Goal: Transaction & Acquisition: Download file/media

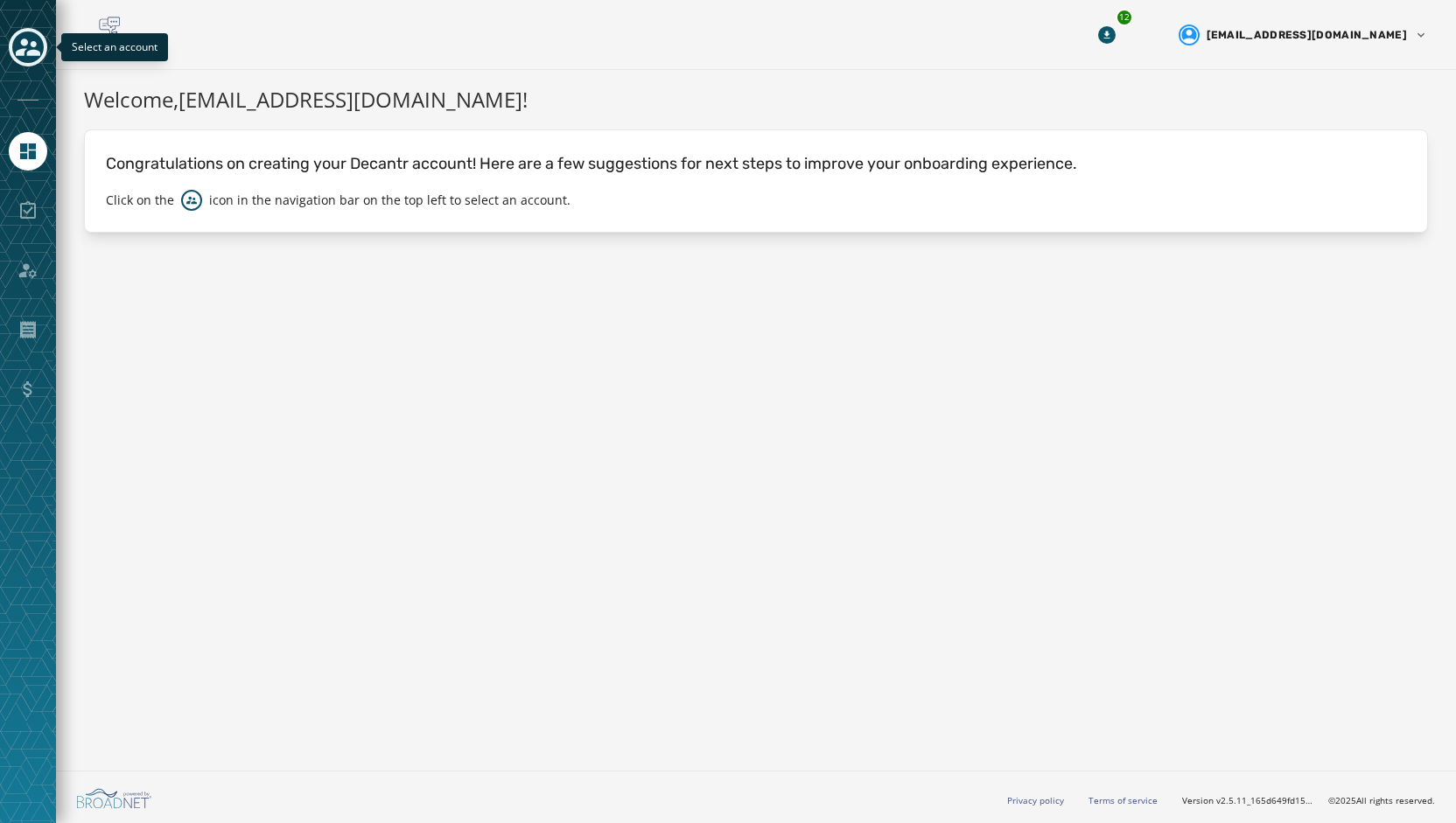
click at [37, 40] on icon "Toggle account select drawer" at bounding box center [28, 48] width 25 height 25
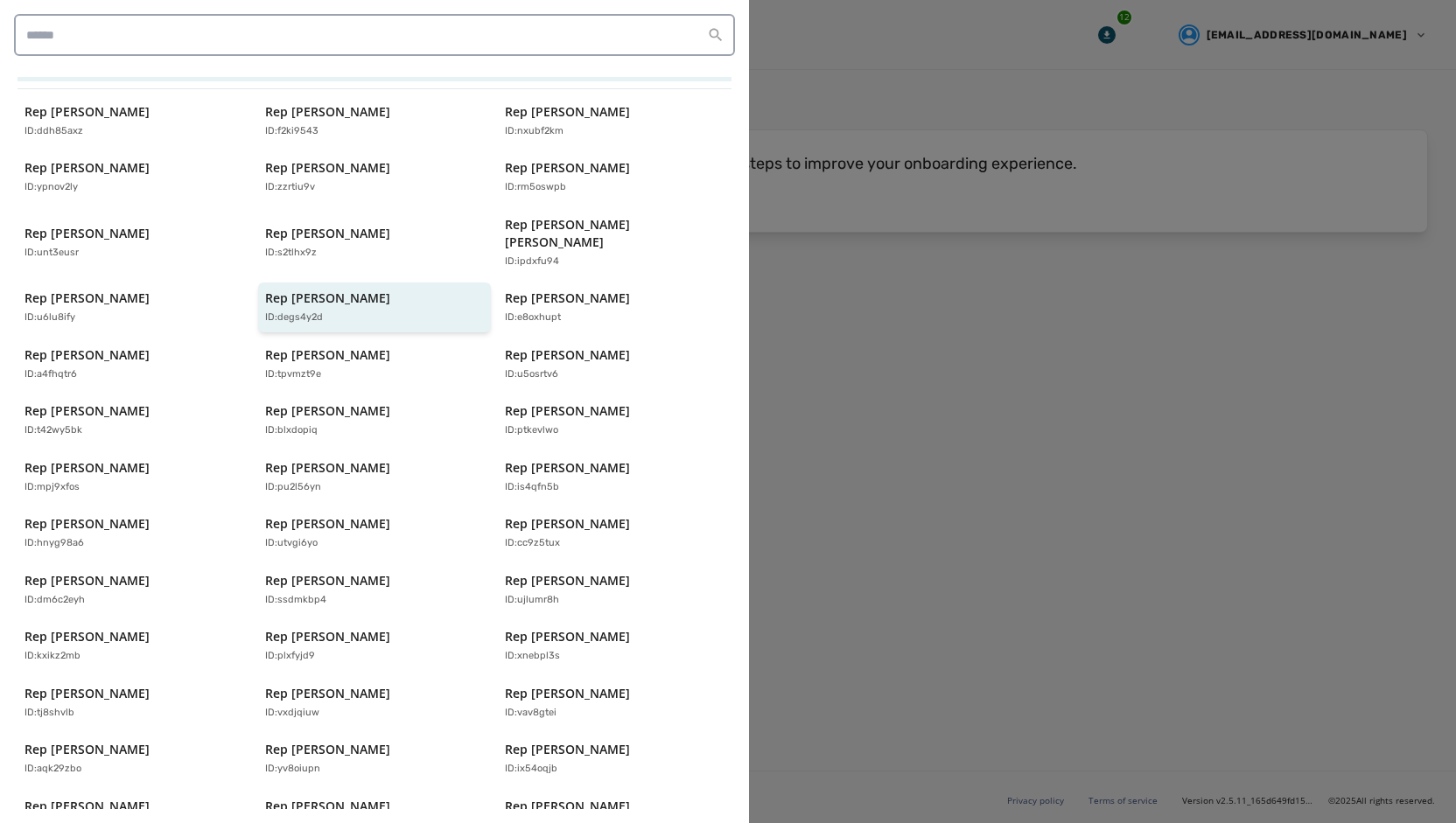
scroll to position [87, 0]
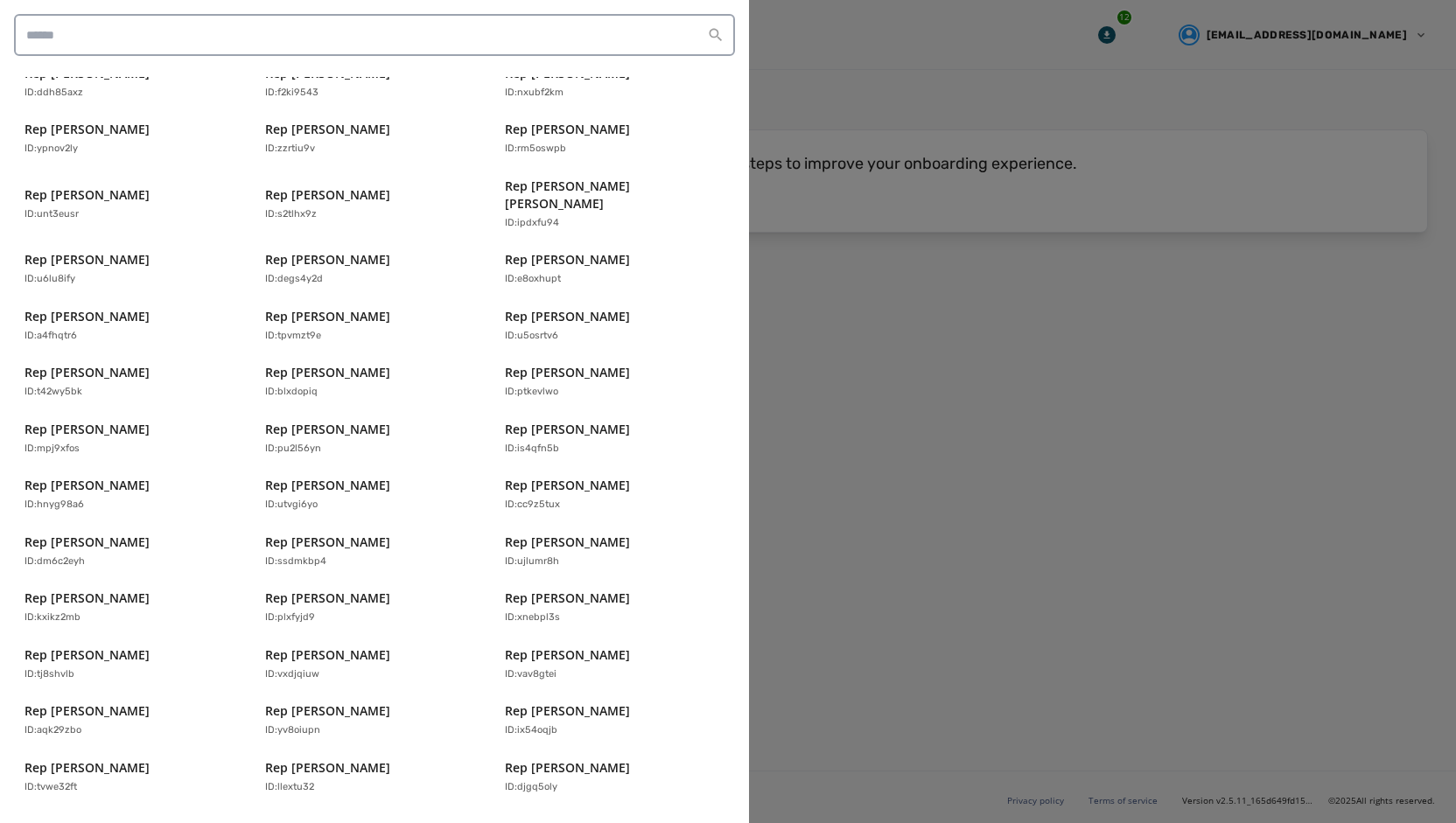
click at [103, 621] on div "Rep [PERSON_NAME] ID: ddh85axz Rep [PERSON_NAME] ID: f2ki9543 Rep [PERSON_NAME]…" at bounding box center [374, 570] width 714 height 1026
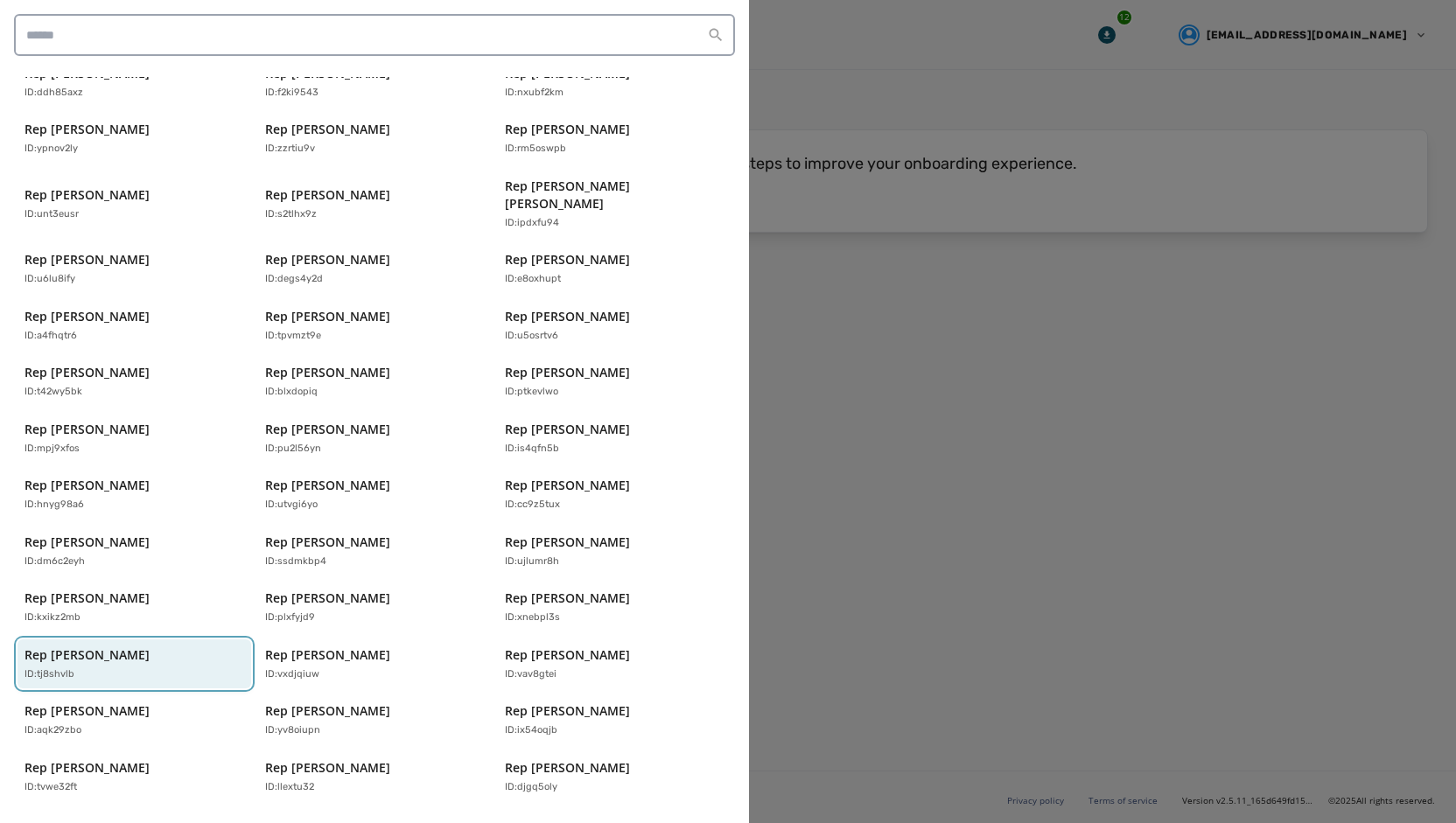
click at [96, 647] on p "Rep [PERSON_NAME]" at bounding box center [87, 655] width 125 height 17
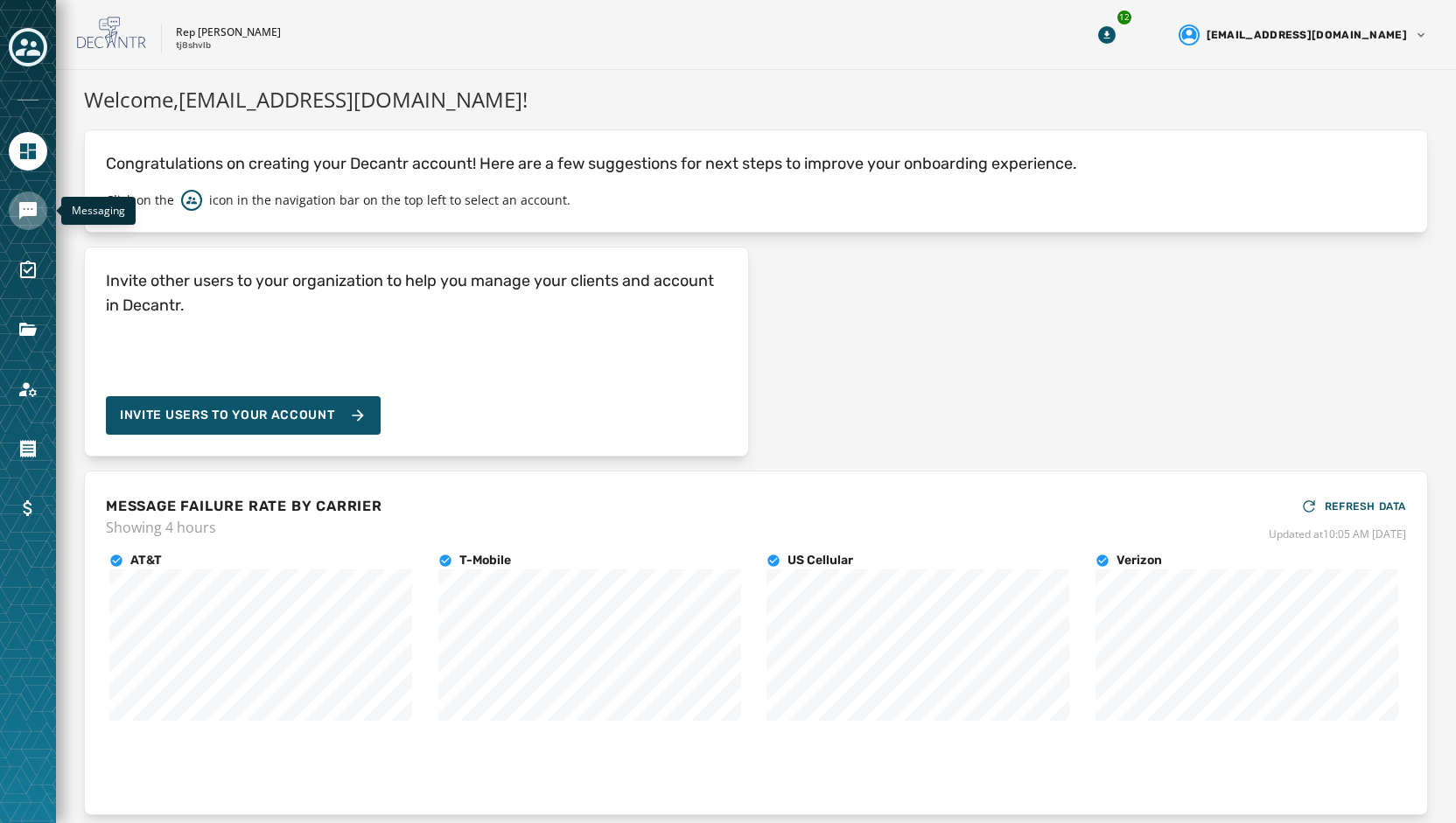
click at [28, 223] on link "Navigate to Messaging" at bounding box center [28, 211] width 38 height 38
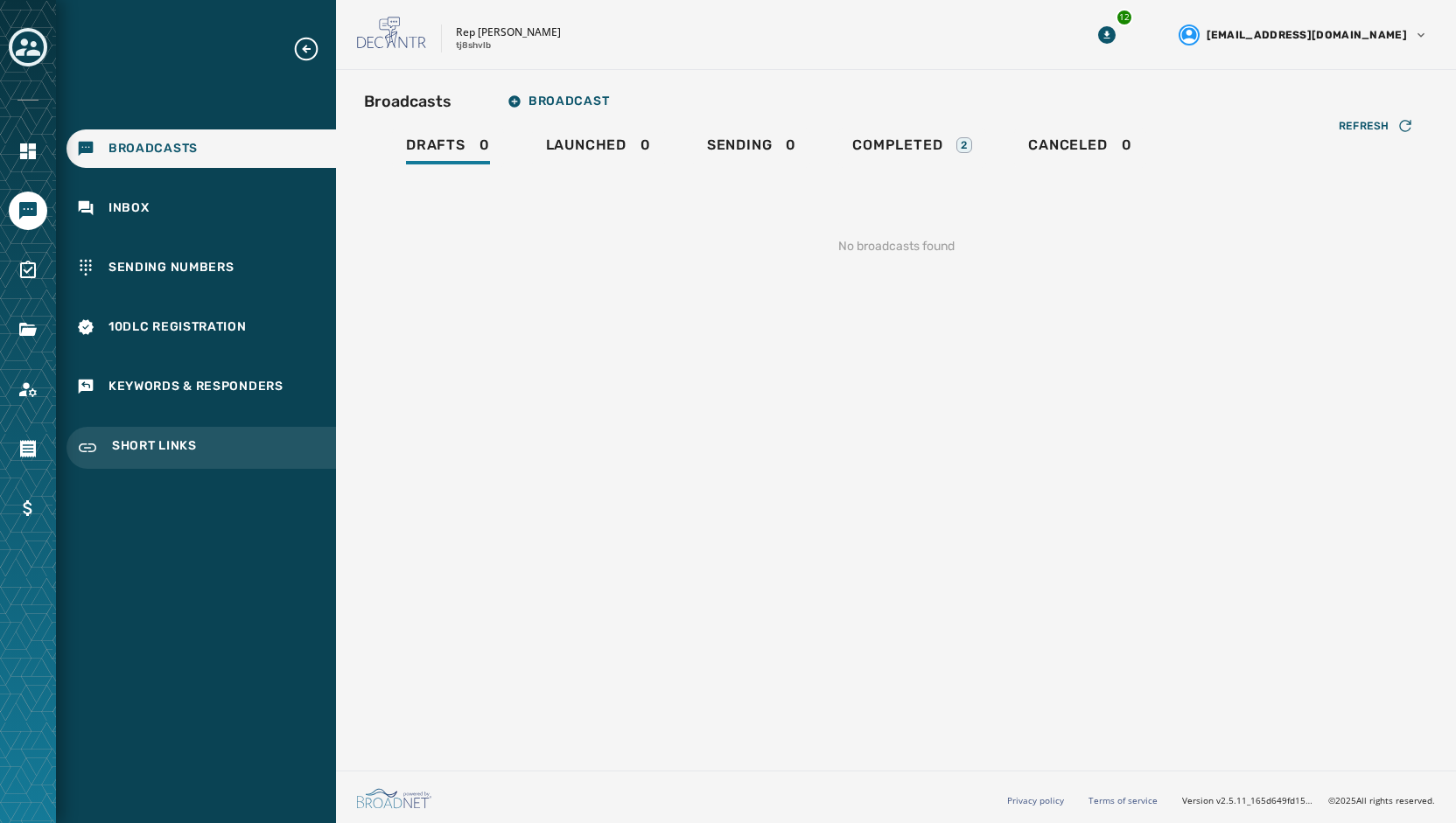
click at [136, 446] on span "Short Links" at bounding box center [154, 448] width 85 height 21
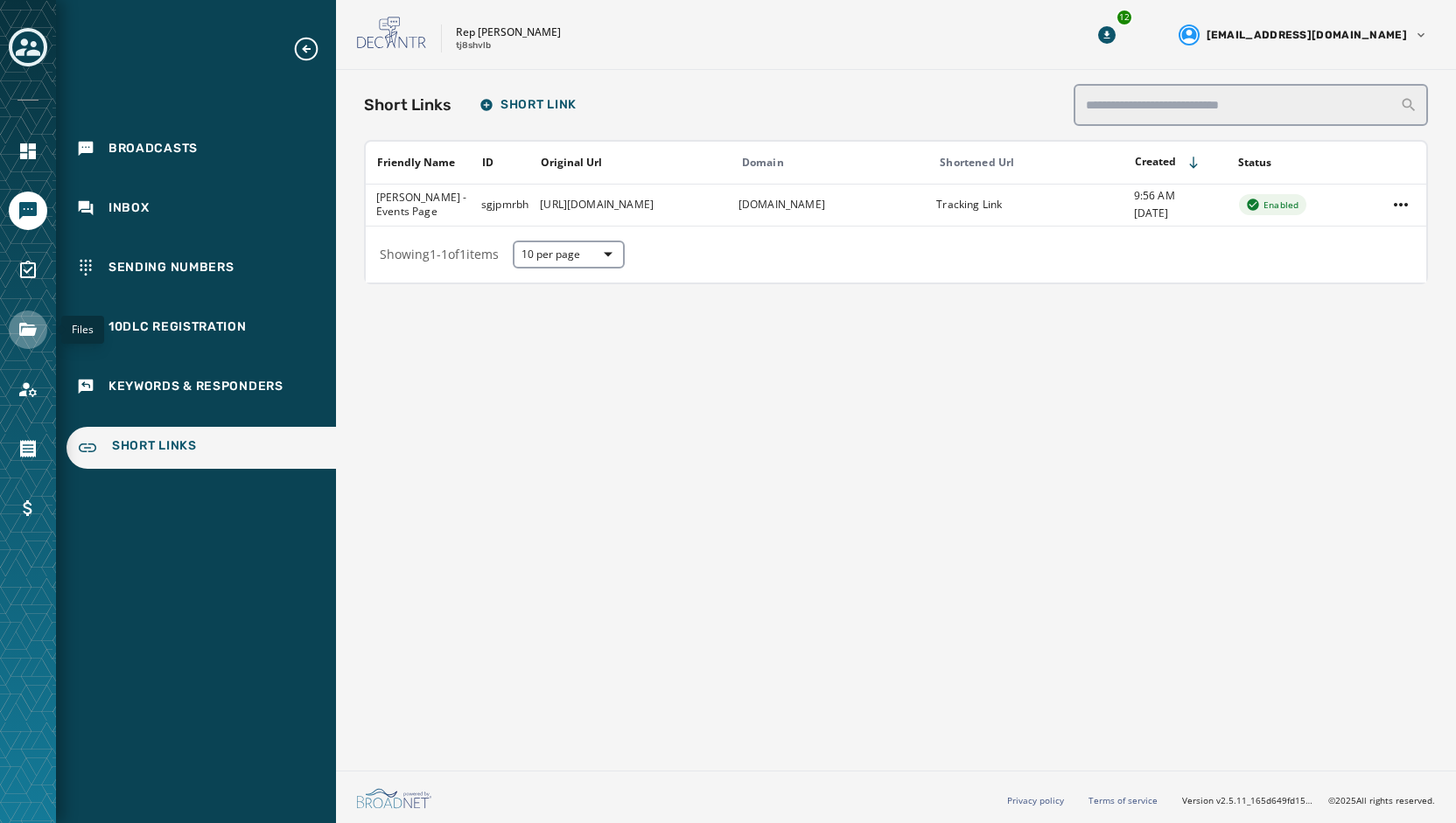
click at [35, 331] on icon "Navigate to Files" at bounding box center [28, 330] width 21 height 21
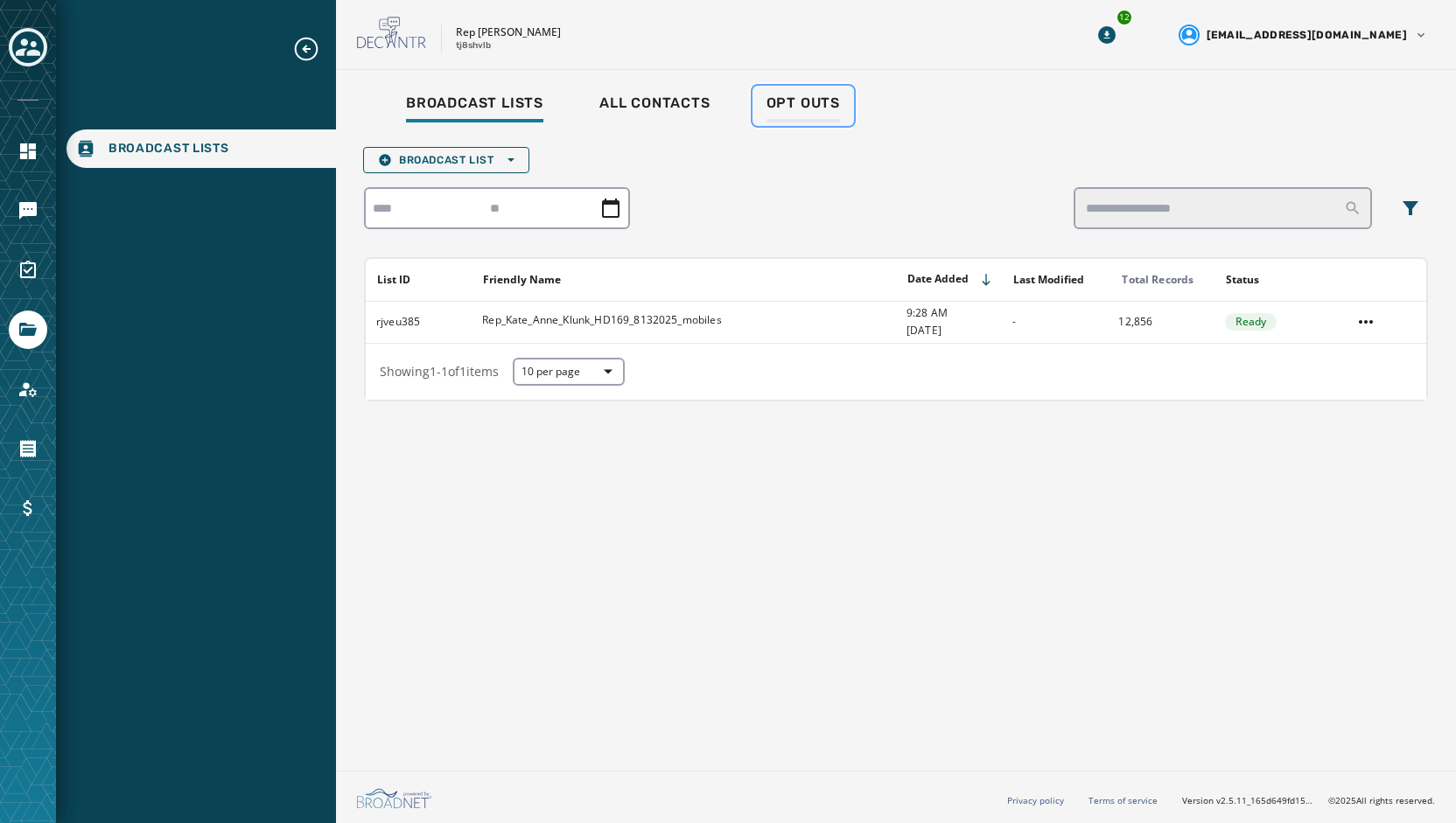
click at [818, 104] on span "Opt Outs" at bounding box center [803, 103] width 74 height 17
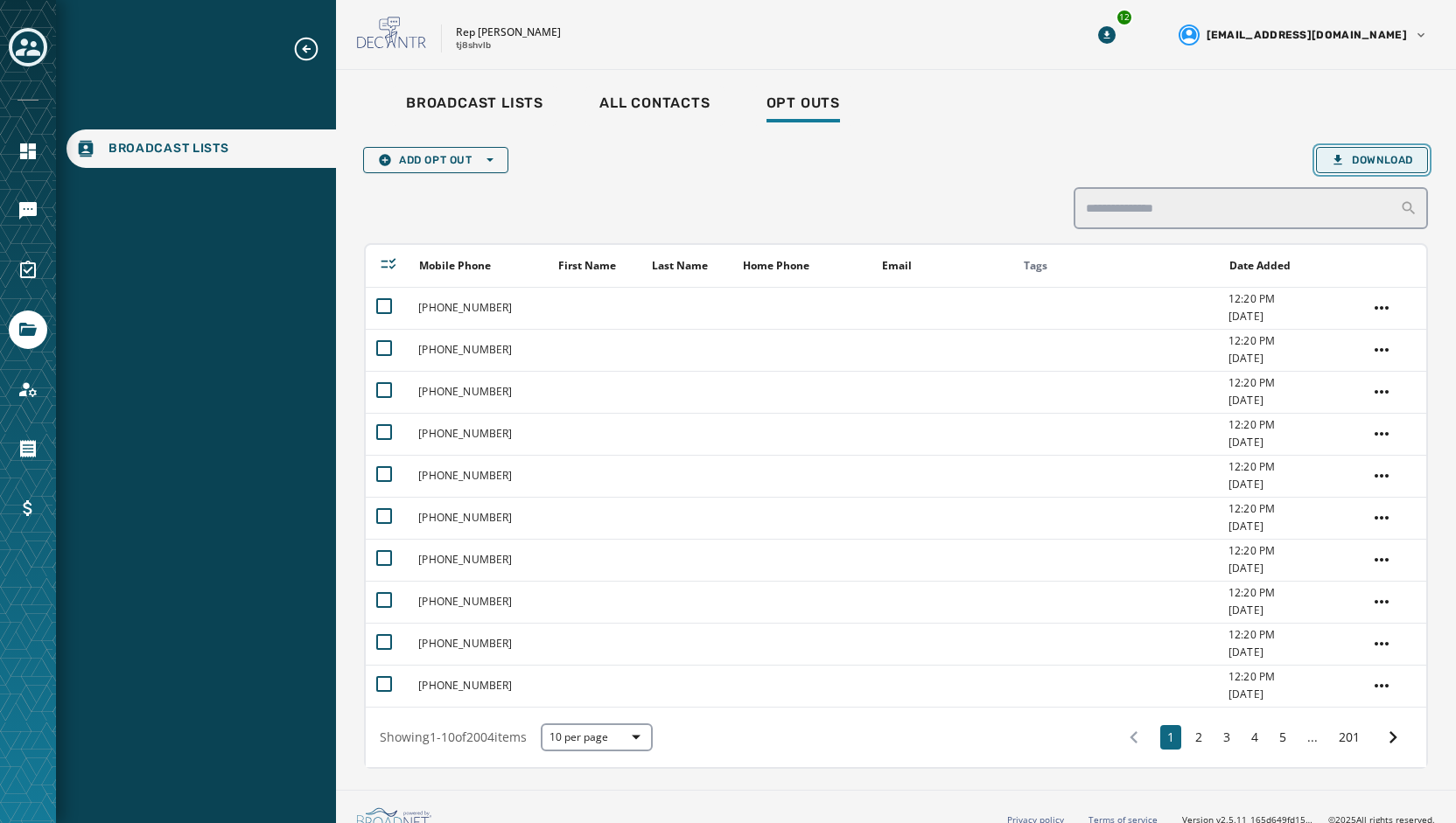
click at [1398, 154] on span "Download" at bounding box center [1372, 160] width 82 height 14
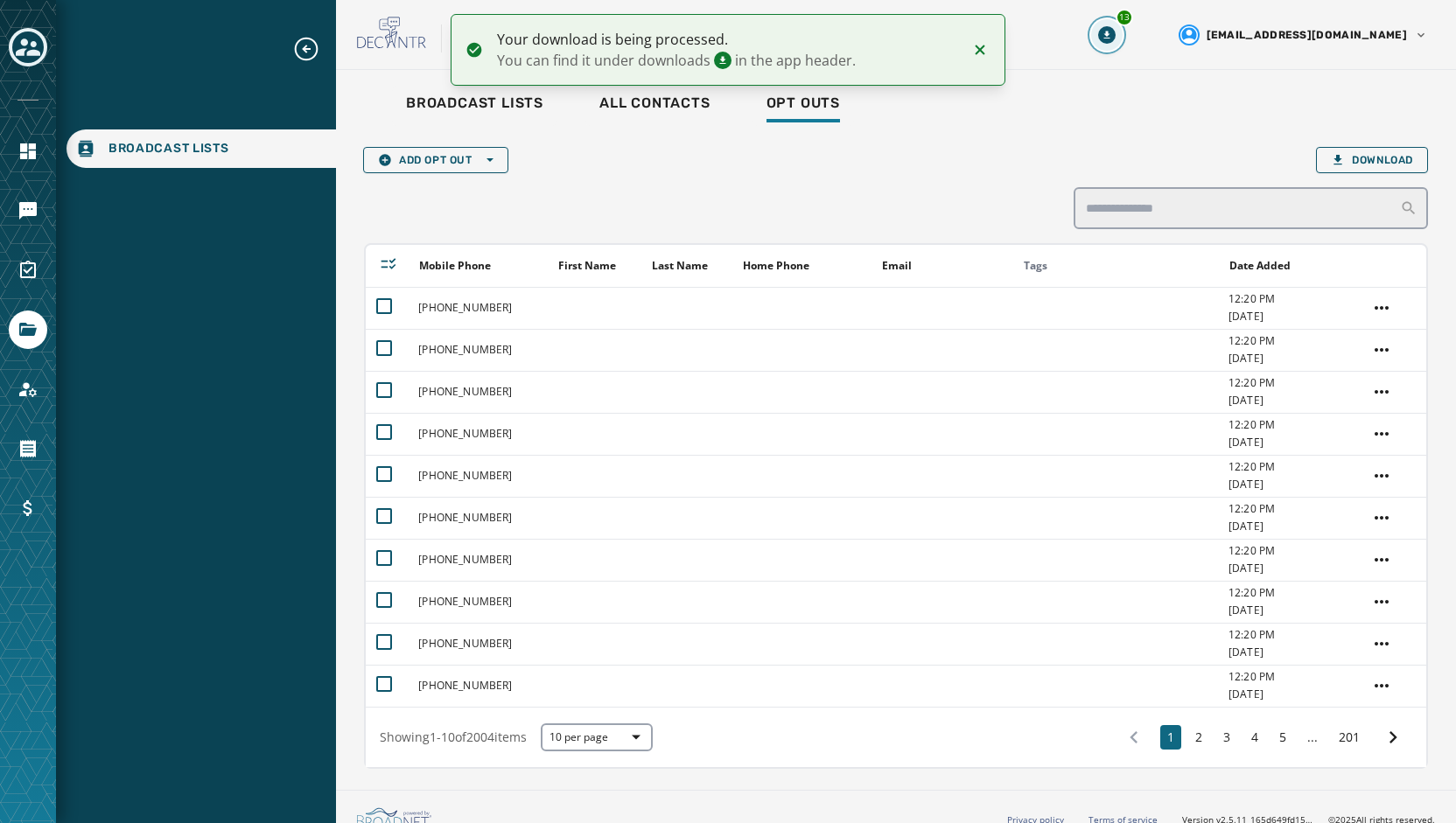
click at [1123, 43] on button "13" at bounding box center [1106, 34] width 32 height 32
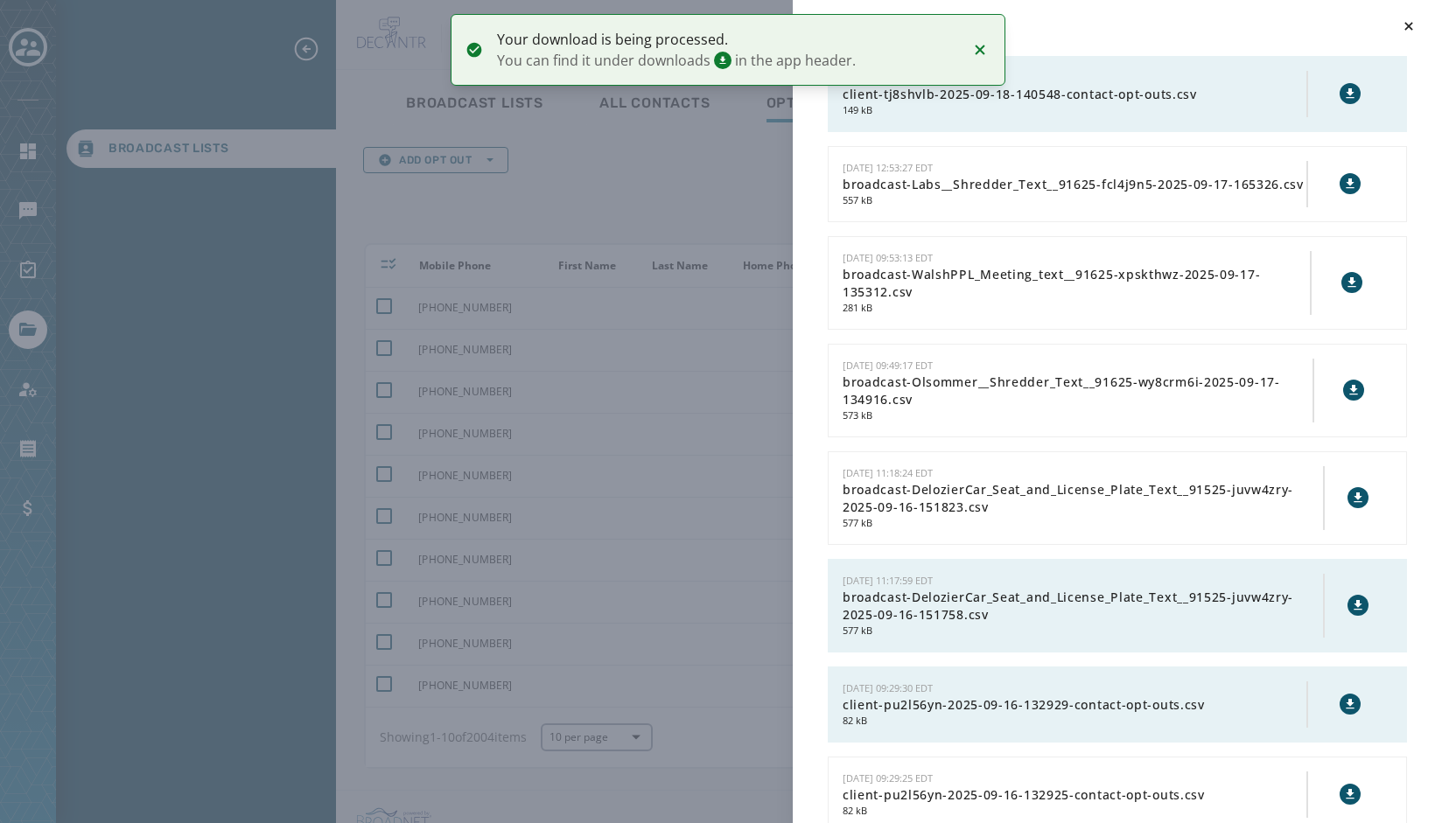
click at [1346, 94] on icon at bounding box center [1350, 93] width 8 height 10
